Goal: Communication & Community: Share content

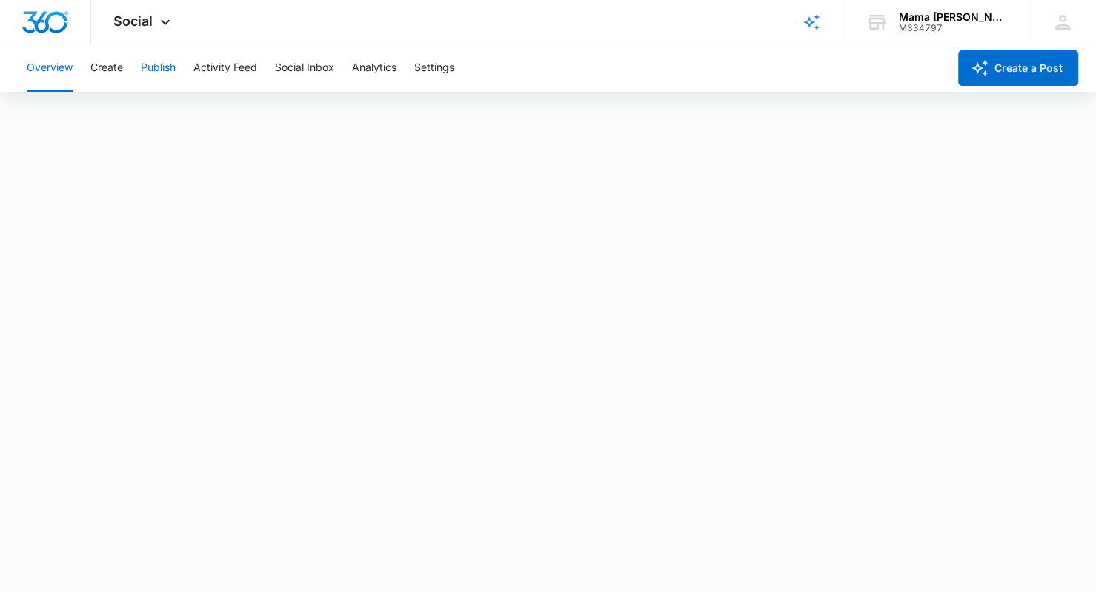
click at [162, 70] on button "Publish" at bounding box center [158, 67] width 35 height 47
click at [118, 64] on button "Create" at bounding box center [106, 67] width 33 height 47
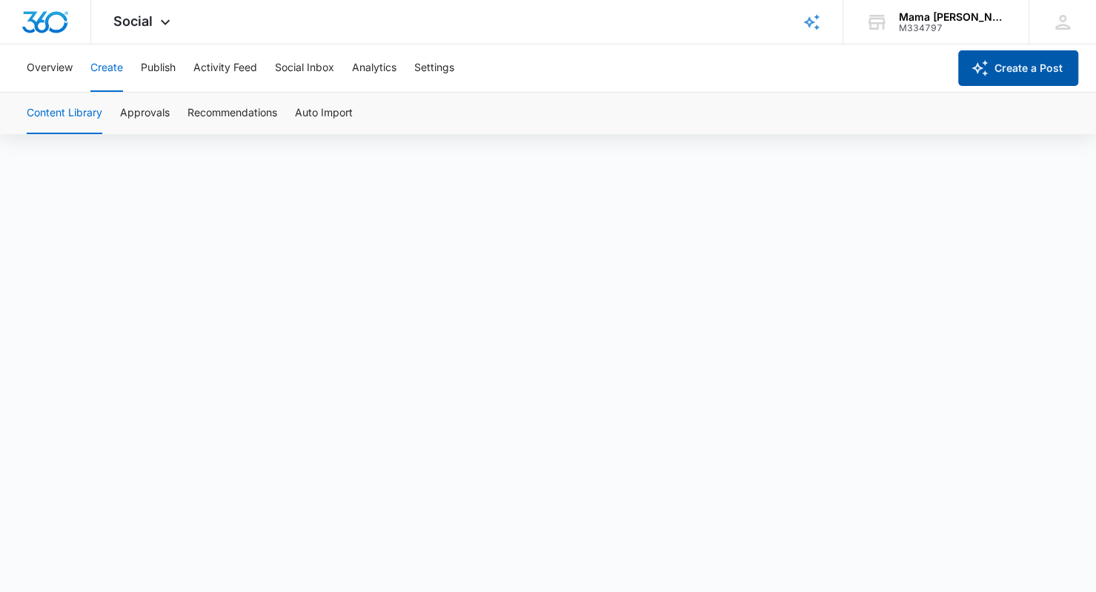
click at [994, 62] on button "Create a Post" at bounding box center [1018, 68] width 120 height 36
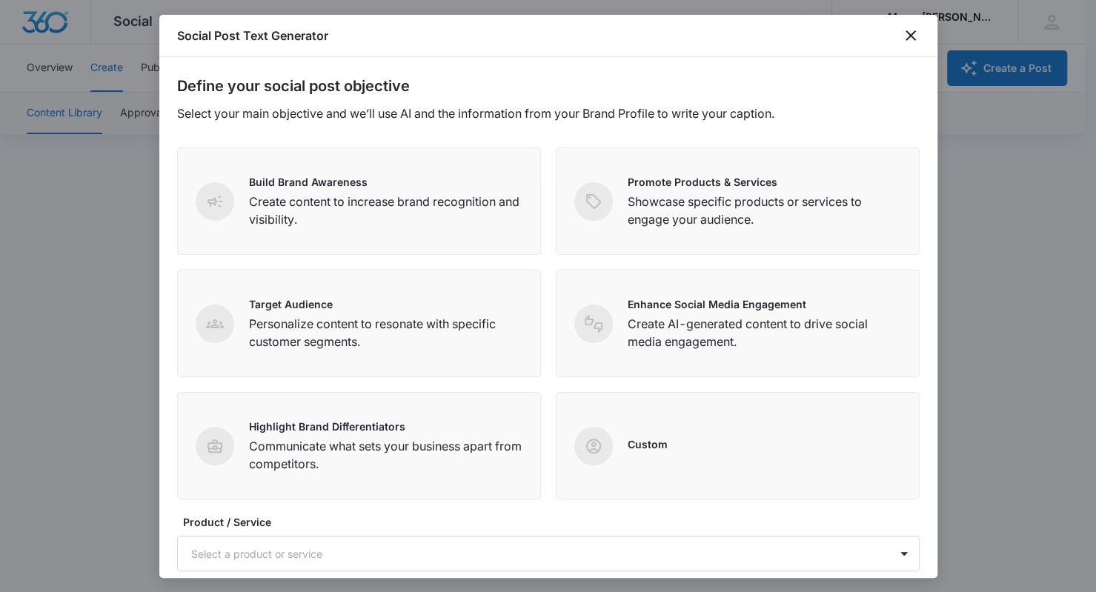
scroll to position [151, 0]
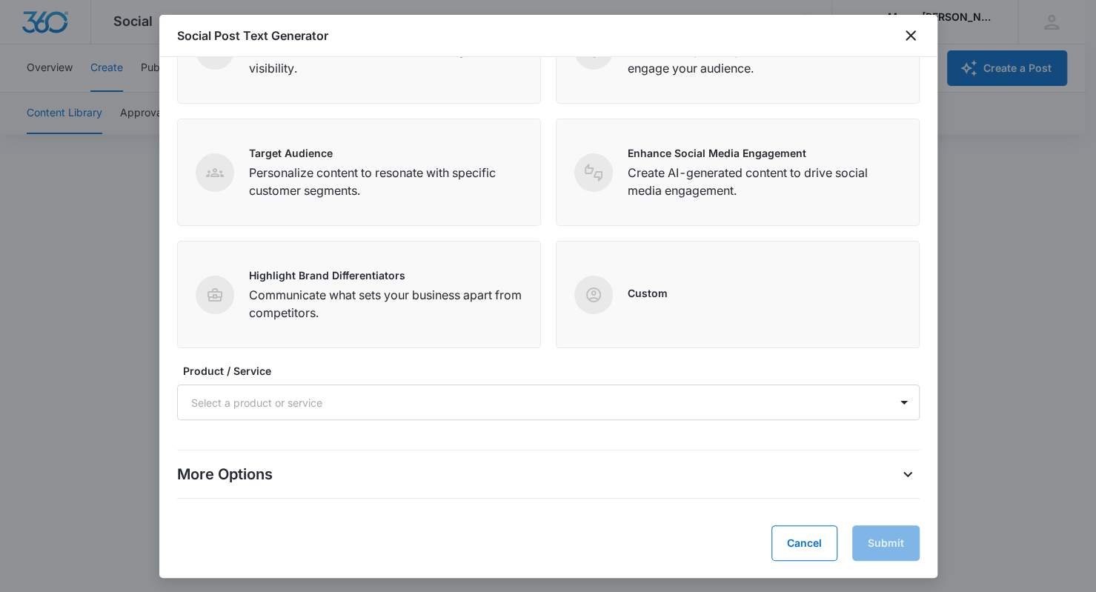
click at [253, 401] on div at bounding box center [530, 402] width 679 height 19
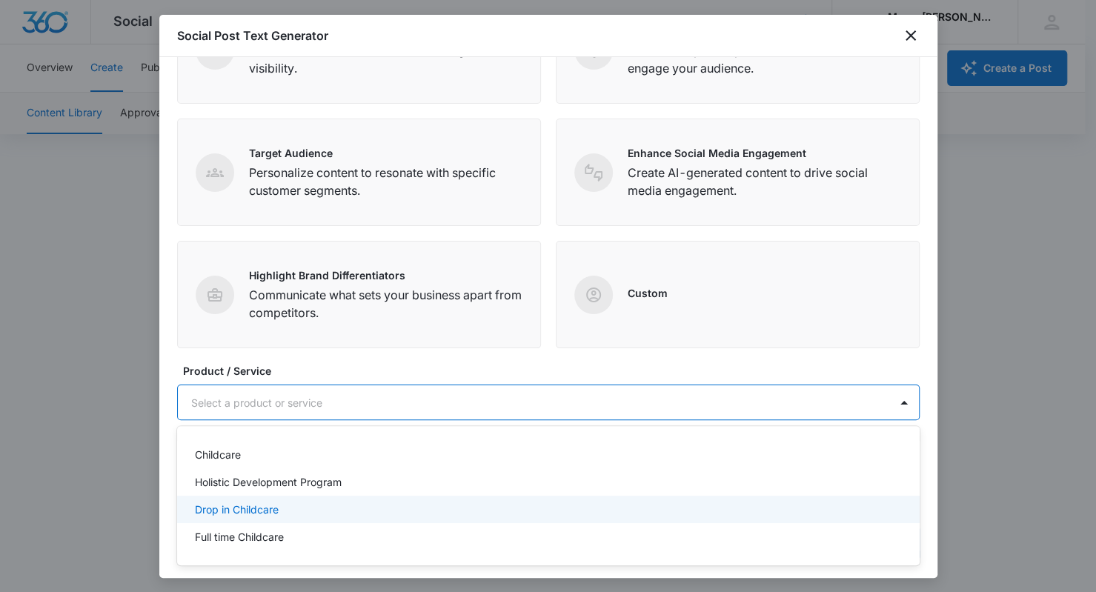
click at [258, 505] on p "Drop in Childcare" at bounding box center [237, 510] width 84 height 16
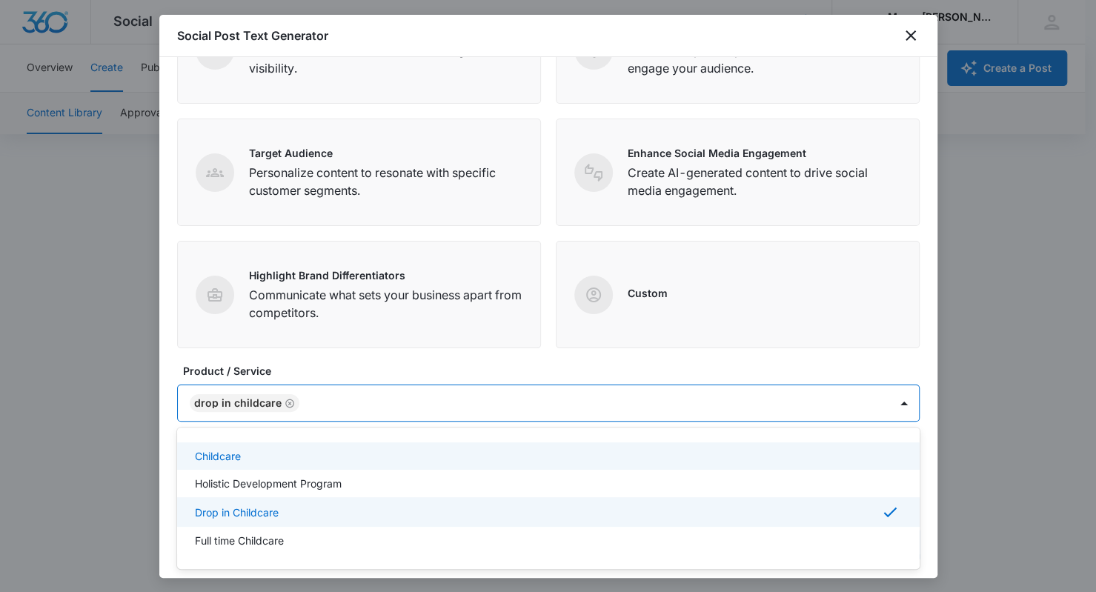
click at [689, 416] on div "Drop in Childcare" at bounding box center [533, 403] width 711 height 36
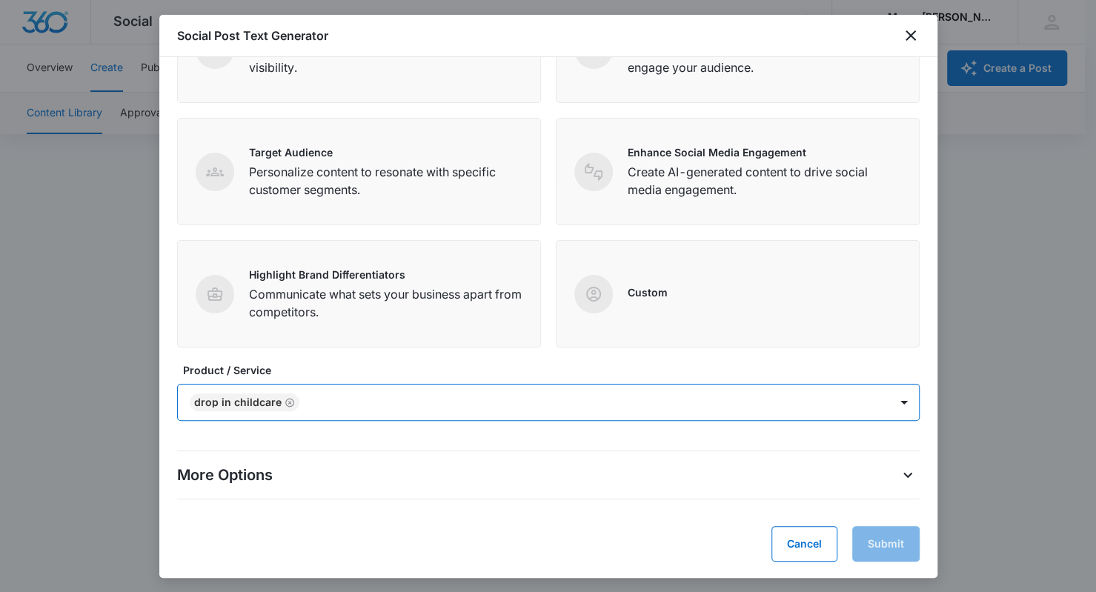
scroll to position [0, 0]
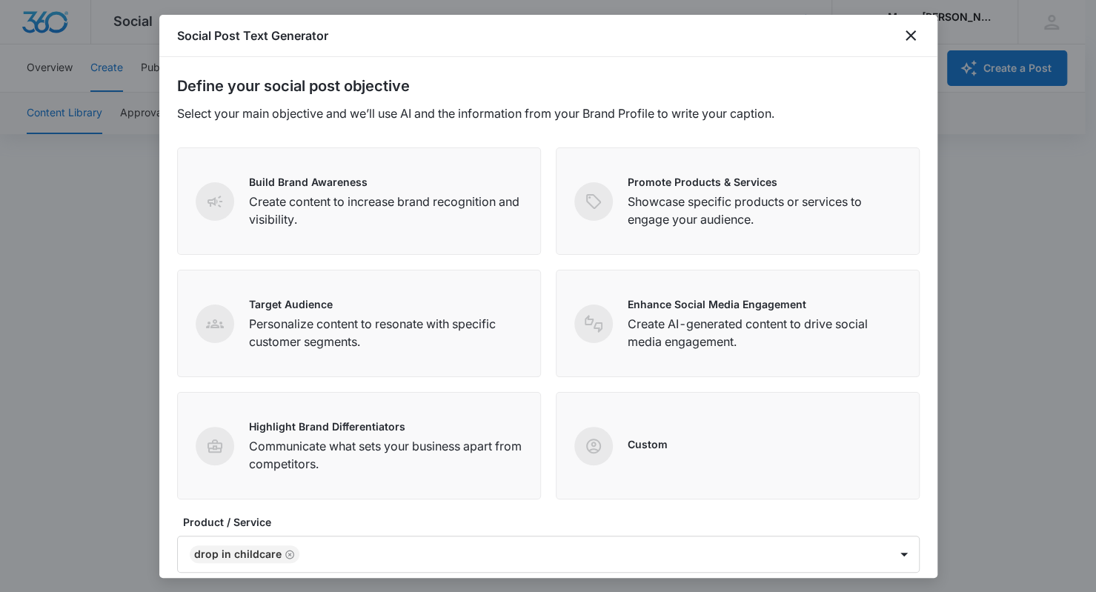
click at [688, 191] on div "Promote Products & Services Showcase specific products or services to engage yo…" at bounding box center [764, 201] width 273 height 54
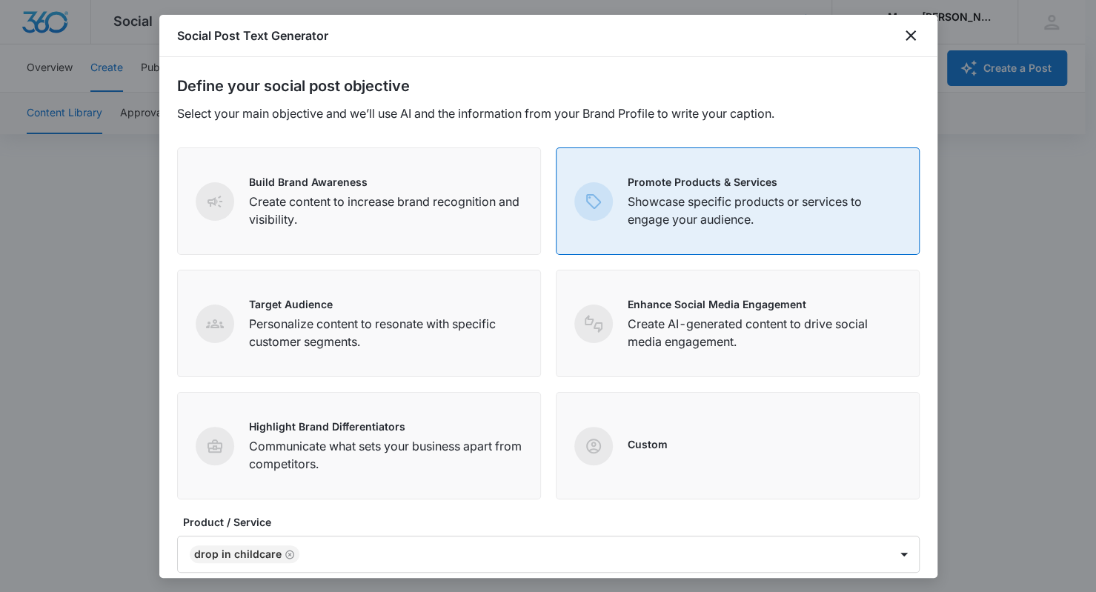
scroll to position [152, 0]
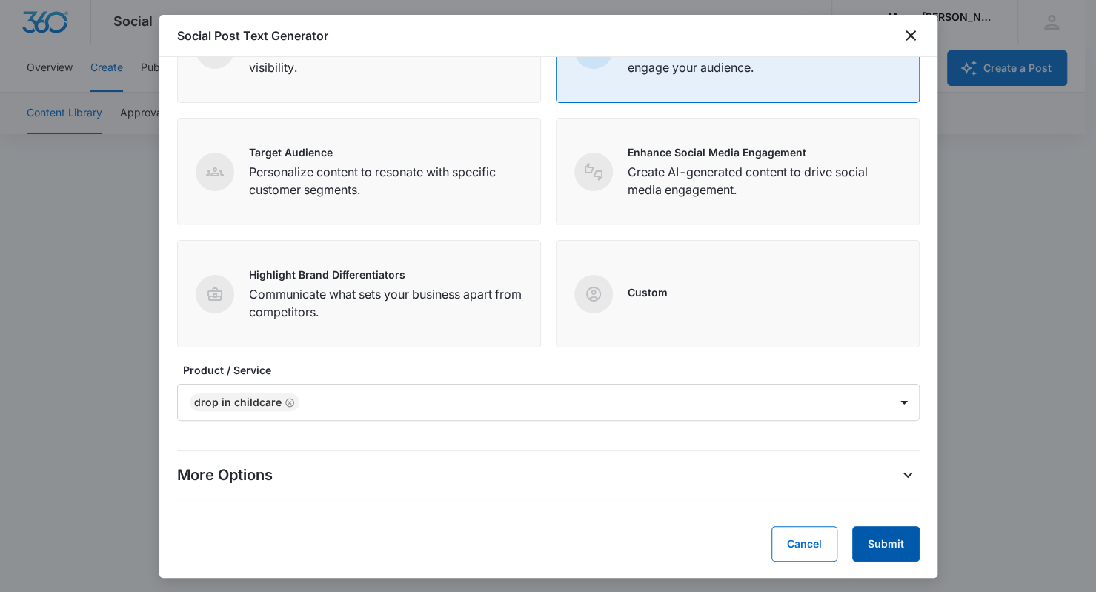
click at [891, 537] on button "Submit" at bounding box center [885, 544] width 67 height 36
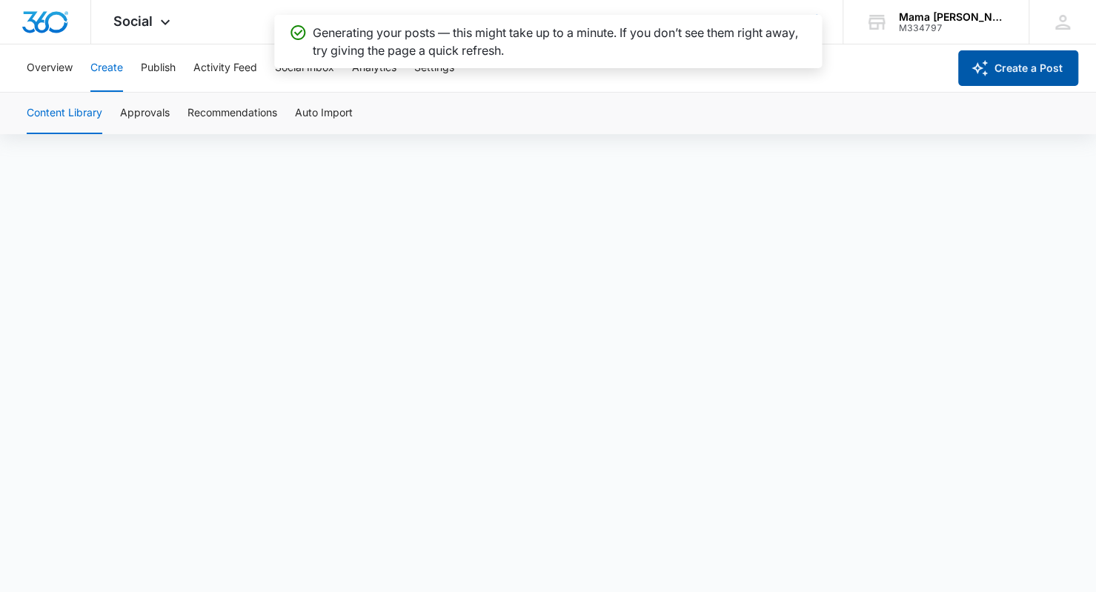
click at [998, 55] on button "Create a Post" at bounding box center [1018, 68] width 120 height 36
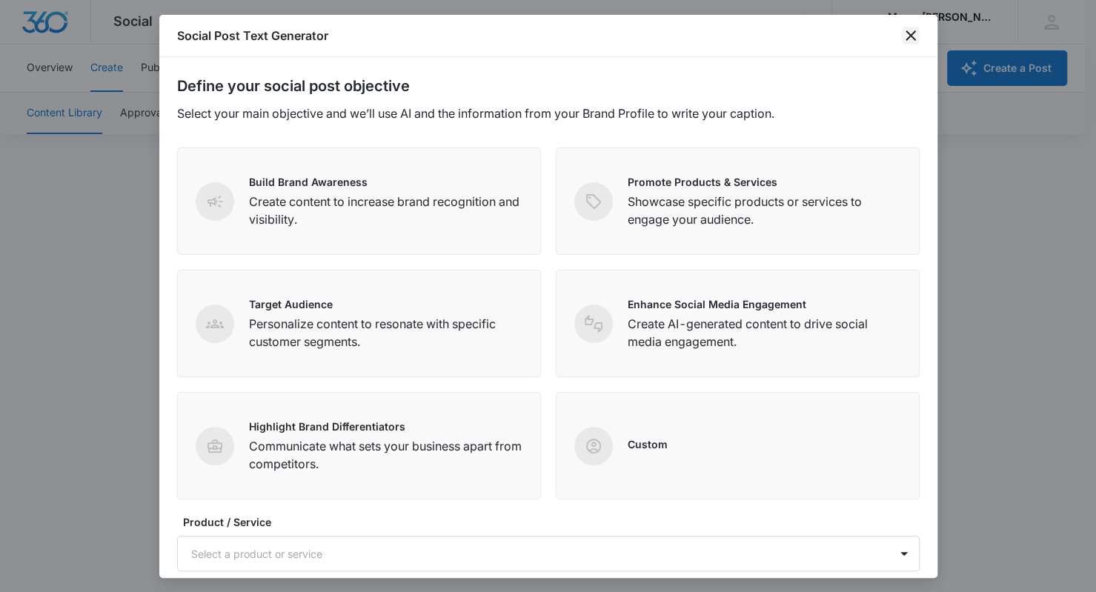
click at [909, 32] on icon "close" at bounding box center [911, 36] width 18 height 18
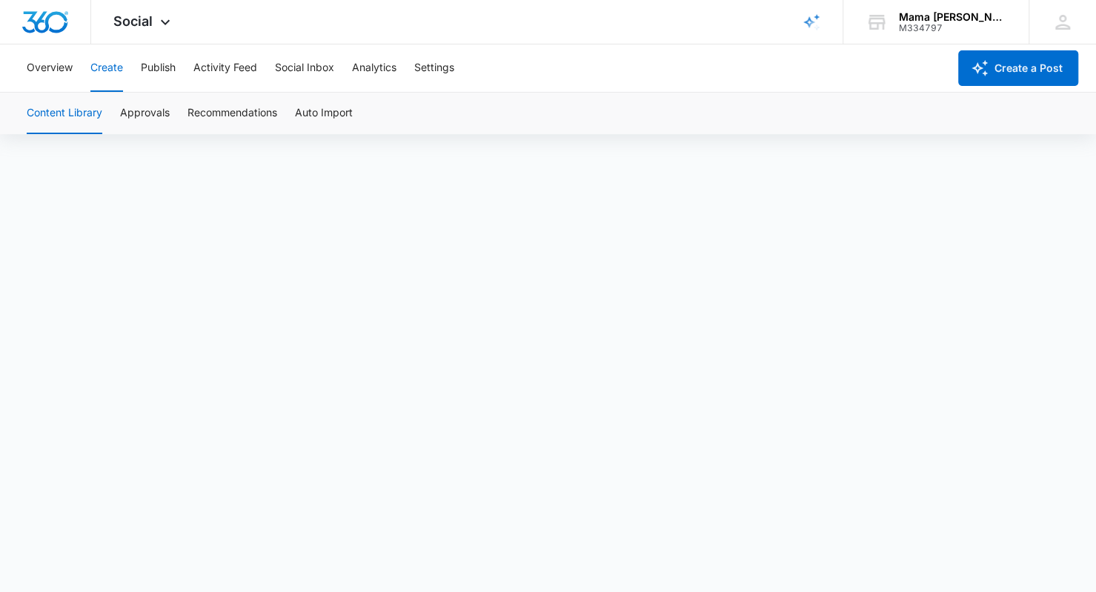
scroll to position [0, 0]
click at [62, 62] on button "Overview" at bounding box center [50, 67] width 46 height 47
